Goal: Task Accomplishment & Management: Manage account settings

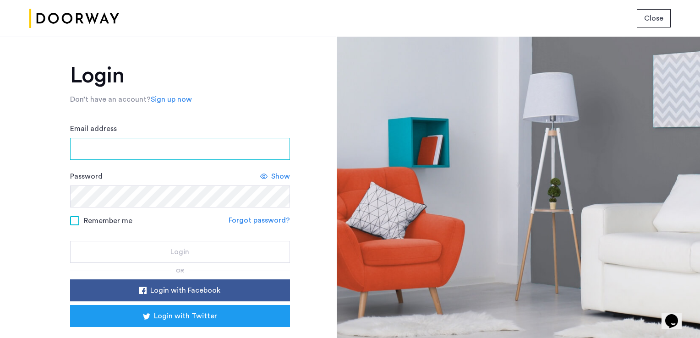
click at [150, 145] on input "Email address" at bounding box center [180, 149] width 220 height 22
click at [153, 144] on input "Email address" at bounding box center [180, 149] width 220 height 22
click at [128, 105] on div "Login Don’t have an account? Sign up now Email address Password Show Remember m…" at bounding box center [180, 223] width 220 height 317
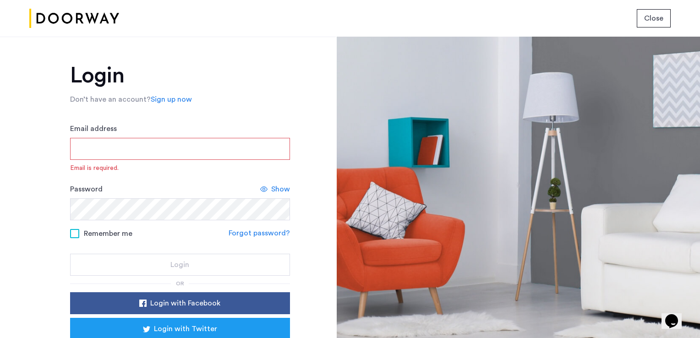
click at [125, 151] on input "Email address" at bounding box center [180, 149] width 220 height 22
type input "**********"
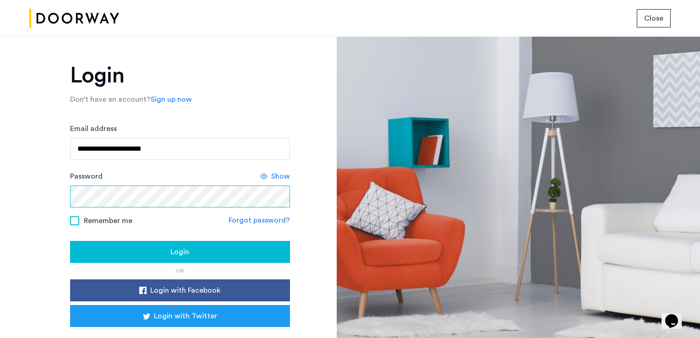
click at [70, 241] on button "Login" at bounding box center [180, 252] width 220 height 22
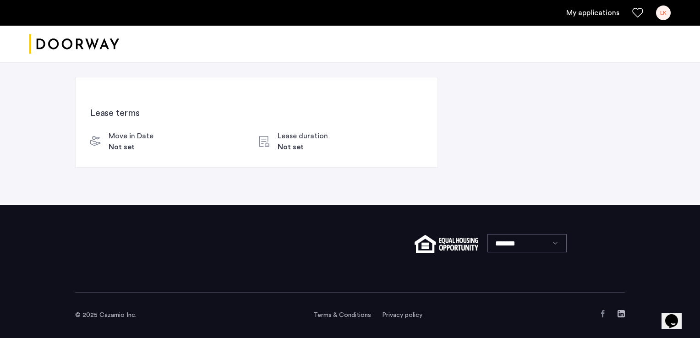
click at [663, 10] on div "LK" at bounding box center [663, 12] width 15 height 15
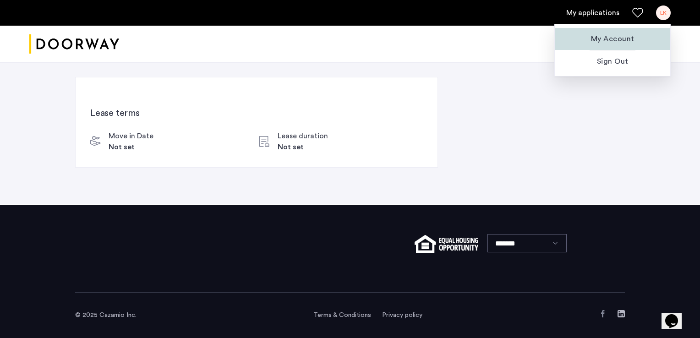
click at [614, 34] on span "My Account" at bounding box center [612, 38] width 101 height 11
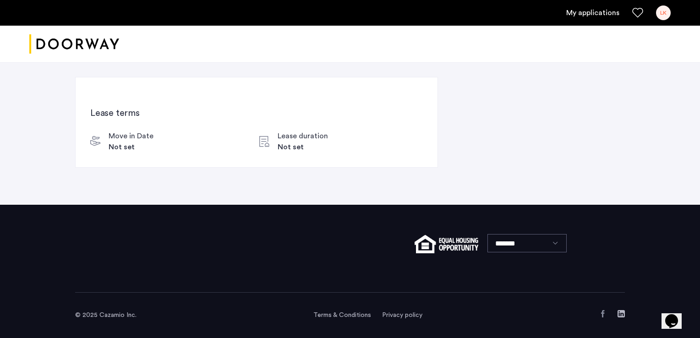
click at [663, 17] on div "LK" at bounding box center [663, 12] width 15 height 15
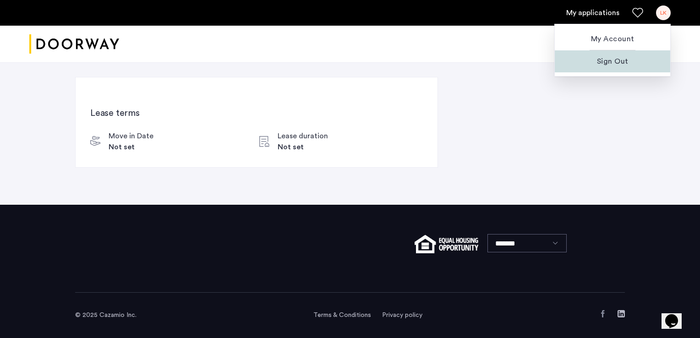
click at [605, 69] on button "Sign Out" at bounding box center [612, 61] width 115 height 22
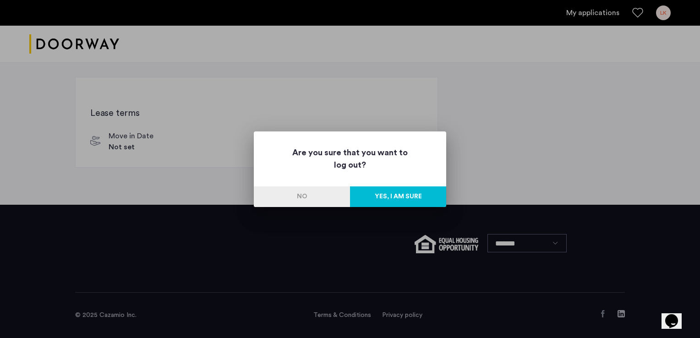
click at [378, 203] on button "Yes, I am sure" at bounding box center [398, 196] width 96 height 21
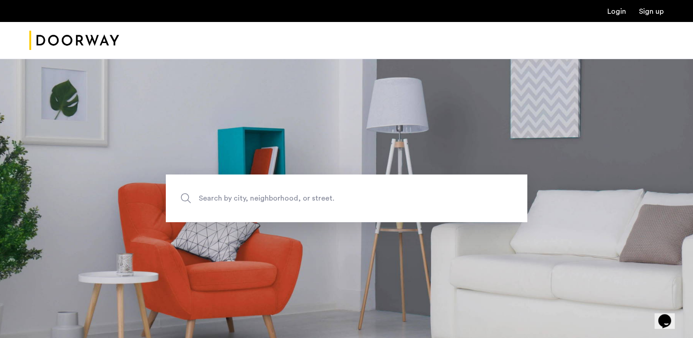
click at [616, 11] on link "Login" at bounding box center [617, 11] width 19 height 7
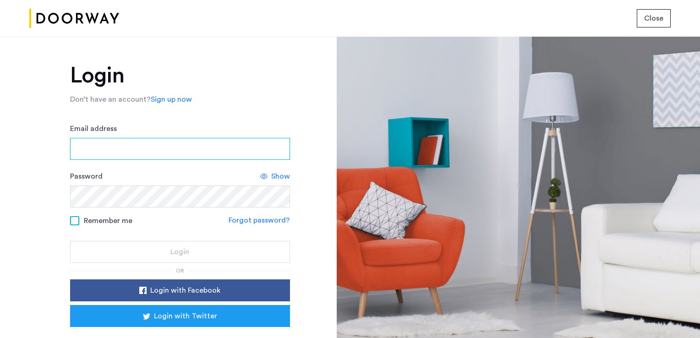
click at [99, 158] on input "Email address" at bounding box center [180, 149] width 220 height 22
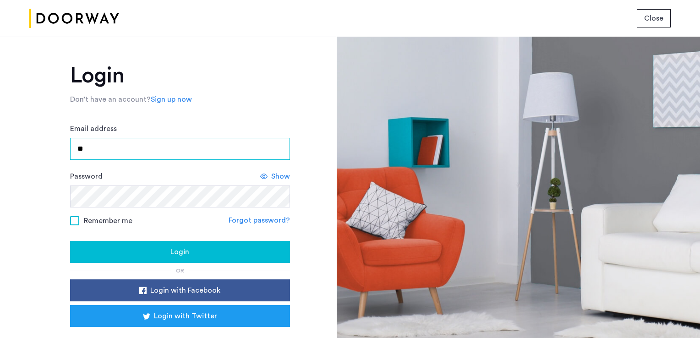
type input "**********"
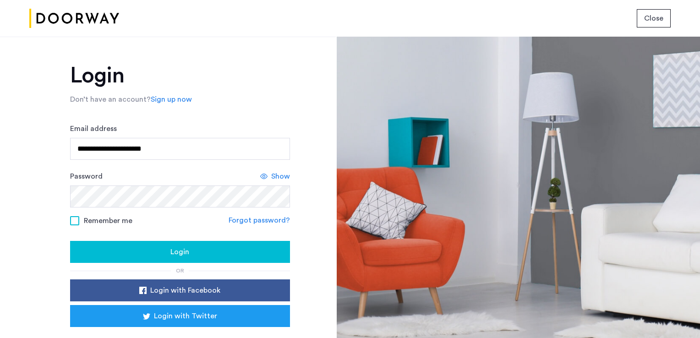
click at [71, 219] on span at bounding box center [74, 220] width 9 height 9
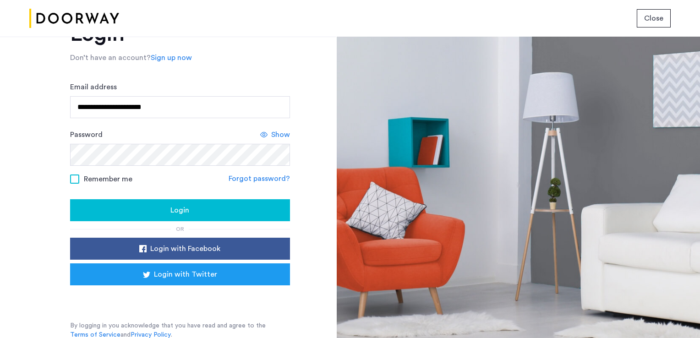
click at [130, 209] on div "Login" at bounding box center [179, 210] width 205 height 11
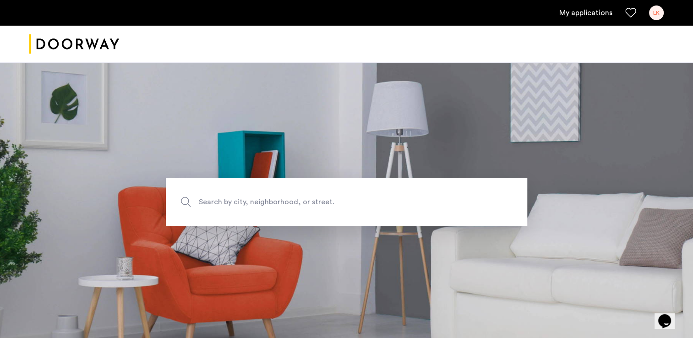
click at [653, 14] on div "LK" at bounding box center [656, 12] width 15 height 15
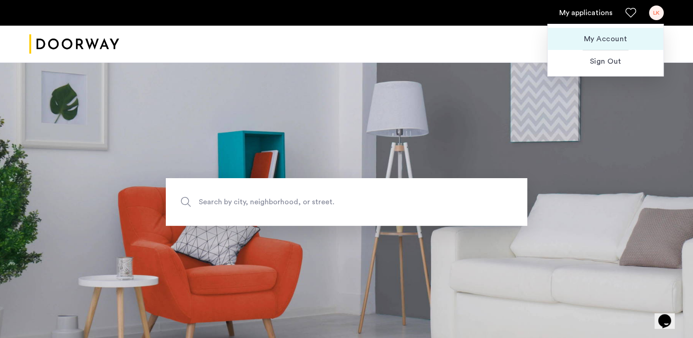
click at [592, 43] on span "My Account" at bounding box center [605, 38] width 101 height 11
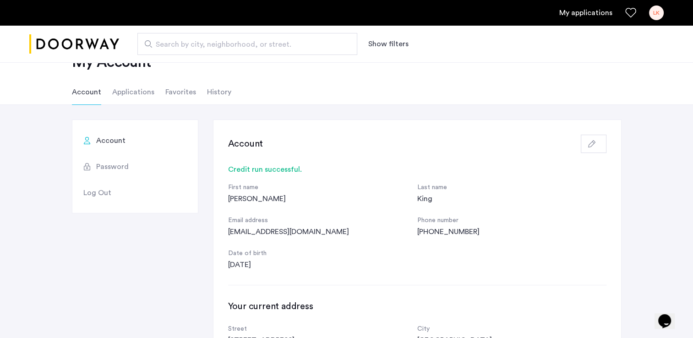
scroll to position [34, 0]
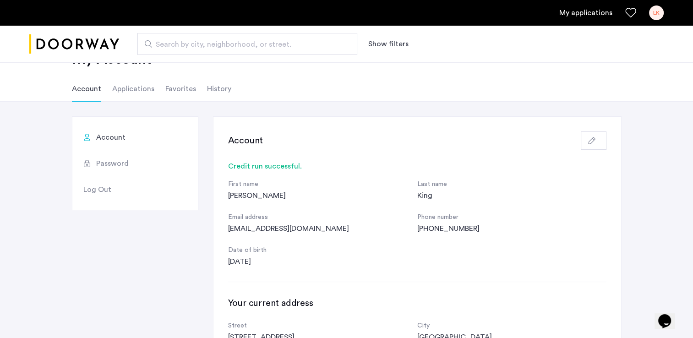
click at [111, 163] on span "Password" at bounding box center [112, 163] width 33 height 11
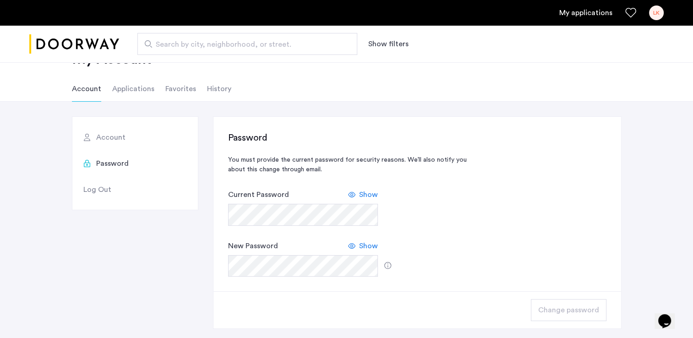
click at [115, 136] on span "Account" at bounding box center [110, 137] width 29 height 11
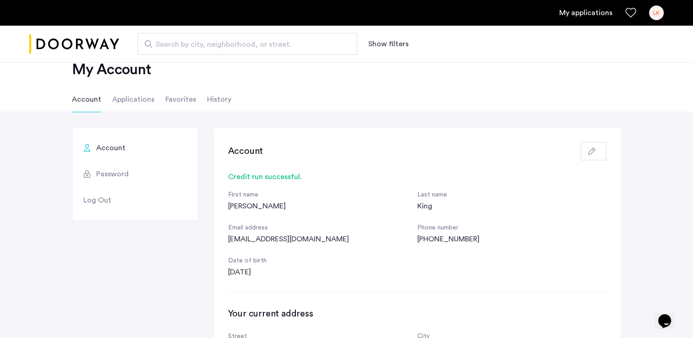
scroll to position [0, 0]
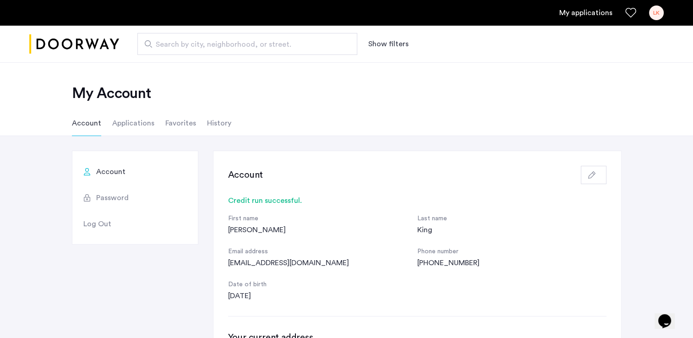
click at [181, 45] on span "Search by city, neighborhood, or street." at bounding box center [244, 44] width 176 height 11
click at [181, 45] on input "Search by city, neighborhood, or street." at bounding box center [247, 44] width 220 height 22
type input "**********"
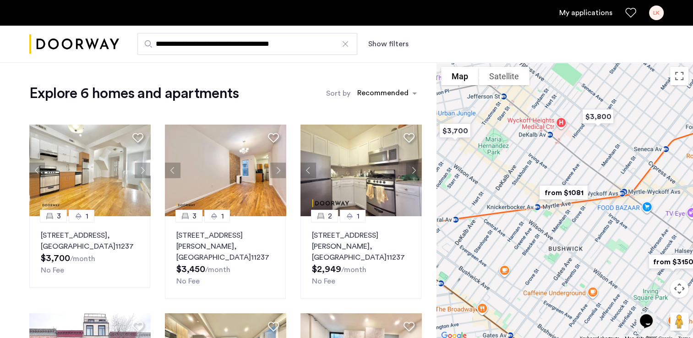
click at [588, 12] on link "My applications" at bounding box center [585, 12] width 53 height 11
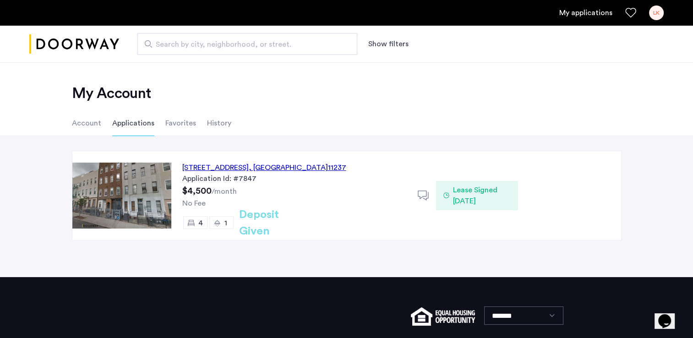
click at [298, 164] on div "245 Jefferson Street, Unit 2L, Brooklyn , NY 11237" at bounding box center [264, 167] width 164 height 11
click at [326, 208] on div "[STREET_ADDRESS] Application Id: #7847 $4,500 /month No Fee 4 1 Deposit Given" at bounding box center [294, 195] width 247 height 89
click at [86, 123] on li "Account" at bounding box center [86, 123] width 29 height 26
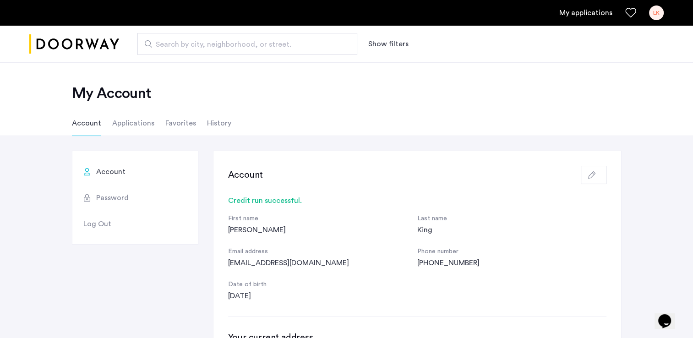
click at [293, 276] on div "First name [PERSON_NAME] Last name [PERSON_NAME] Email address [EMAIL_ADDRESS][…" at bounding box center [417, 258] width 378 height 88
click at [181, 121] on li "Favorites" at bounding box center [180, 123] width 31 height 26
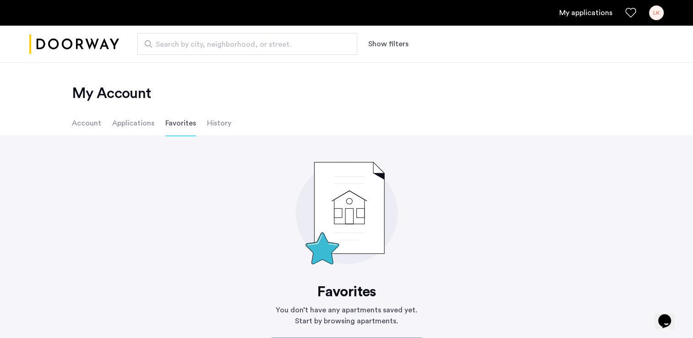
click at [230, 119] on ul "Account Applications Favorites History" at bounding box center [346, 123] width 577 height 26
click at [213, 128] on li "History" at bounding box center [219, 123] width 24 height 26
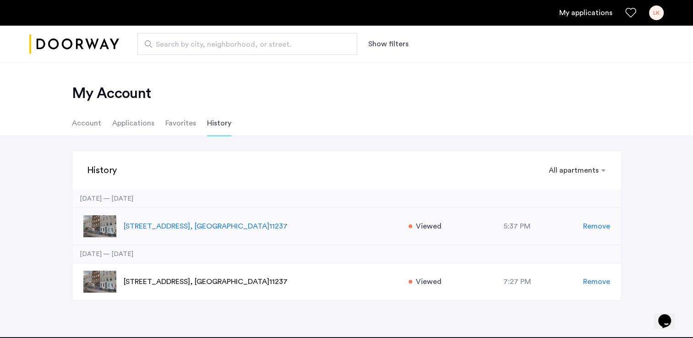
click at [222, 228] on p "245 Jefferson Street, Unit 2L, Brooklyn , NY 11237" at bounding box center [261, 226] width 275 height 11
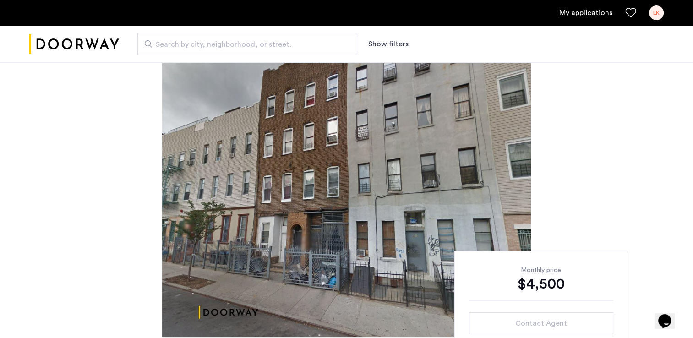
click at [517, 278] on div "$4,500" at bounding box center [541, 284] width 144 height 18
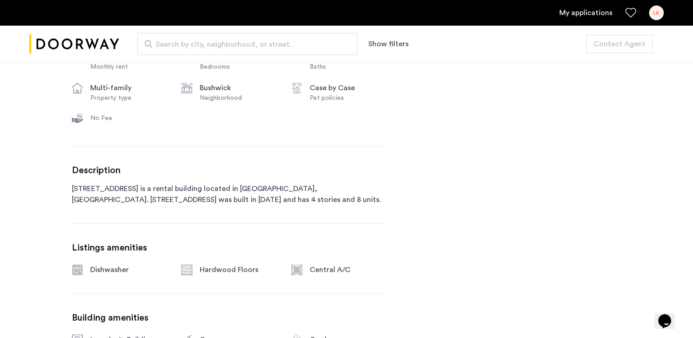
scroll to position [365, 0]
click at [600, 11] on link "My applications" at bounding box center [585, 12] width 53 height 11
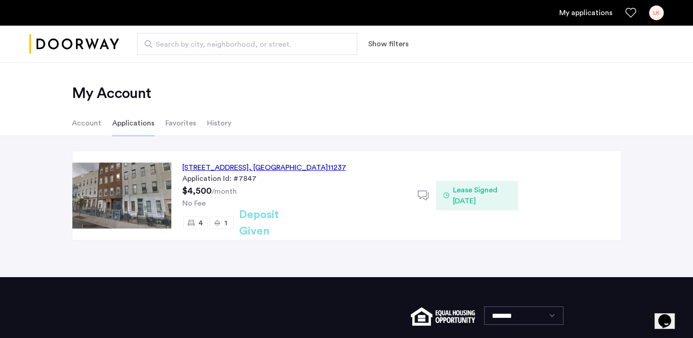
click at [97, 127] on li "Account" at bounding box center [86, 123] width 29 height 26
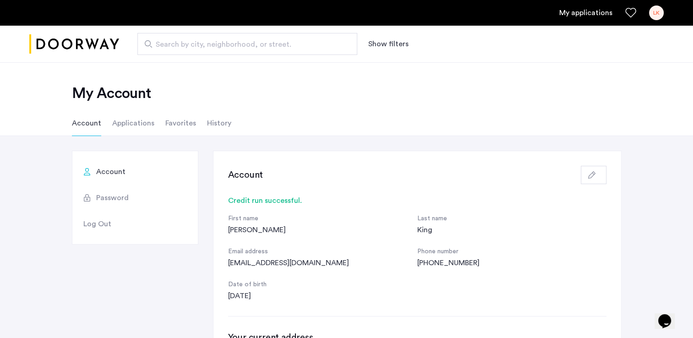
click at [589, 173] on icon "button" at bounding box center [591, 174] width 7 height 7
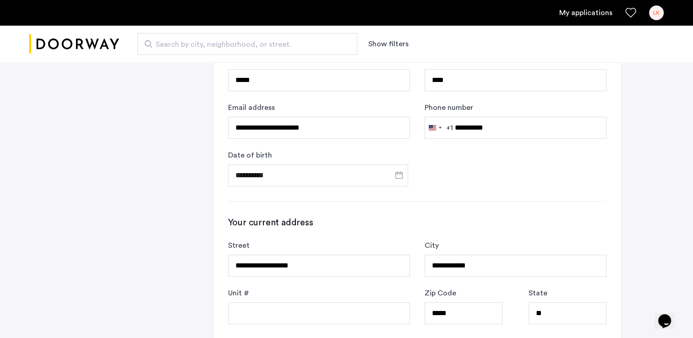
scroll to position [260, 0]
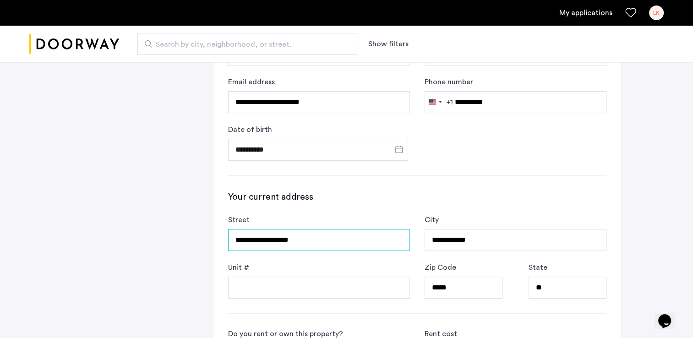
drag, startPoint x: 311, startPoint y: 239, endPoint x: 166, endPoint y: 241, distance: 144.4
click at [166, 241] on div "**********" at bounding box center [347, 232] width 550 height 683
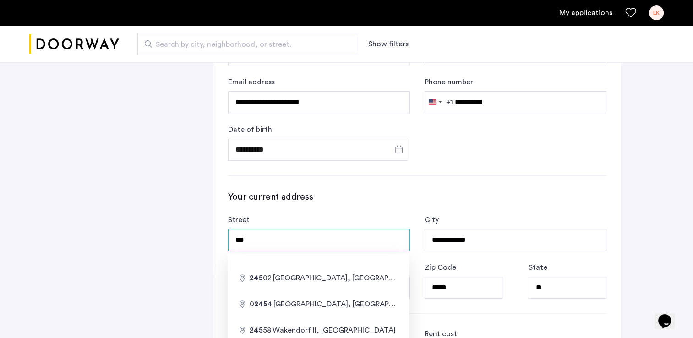
type input "***"
